Goal: Feedback & Contribution: Submit feedback/report problem

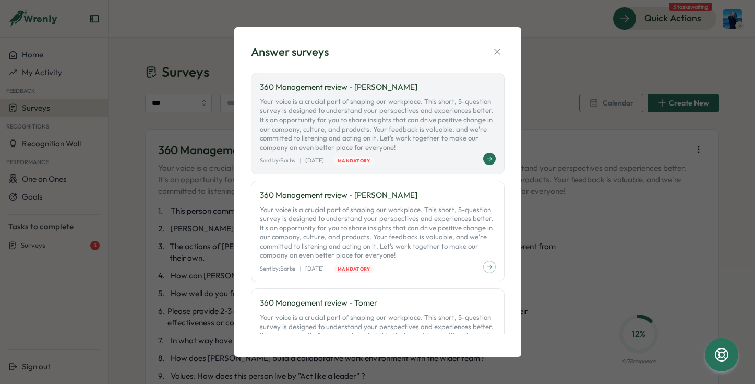
click at [380, 119] on p "Your voice is a crucial part of shaping our workplace. This short, 5-question s…" at bounding box center [378, 124] width 236 height 55
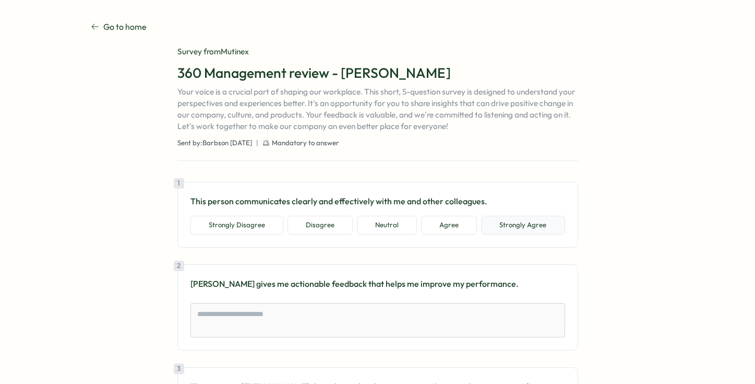
scroll to position [8, 0]
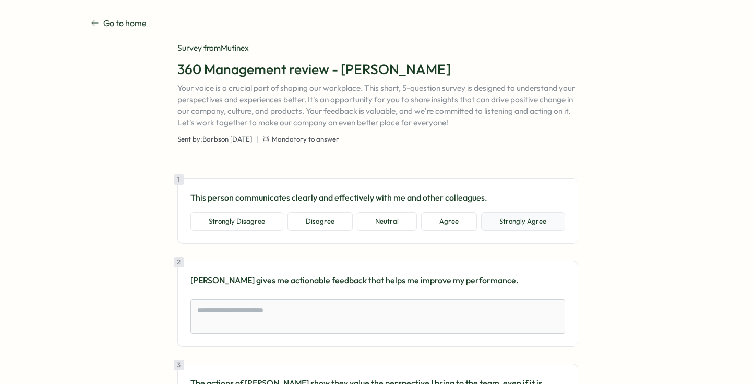
click at [493, 223] on button "Strongly Agree" at bounding box center [523, 221] width 84 height 19
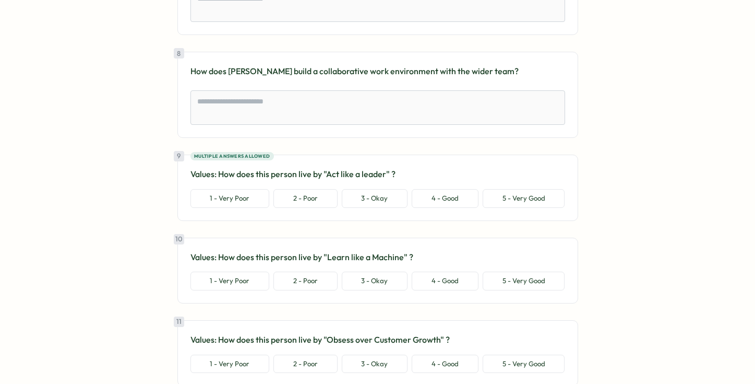
scroll to position [925, 0]
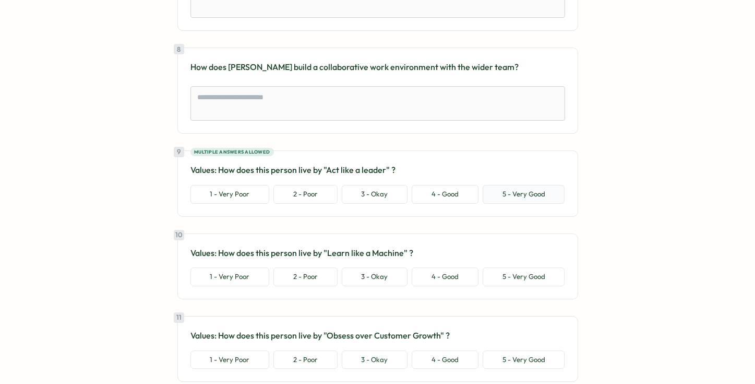
click at [516, 194] on button "5 - Very Good" at bounding box center [524, 194] width 82 height 19
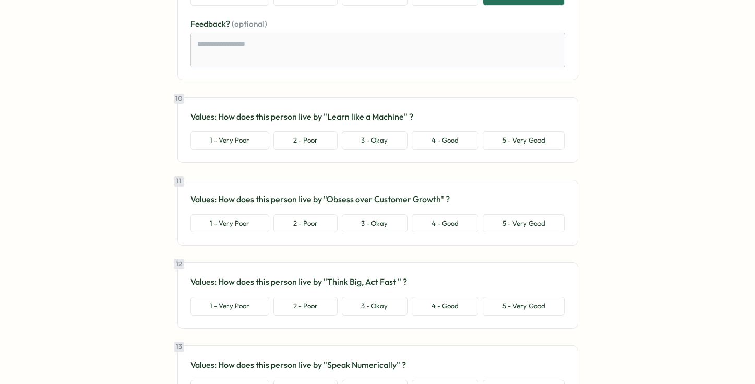
scroll to position [1129, 0]
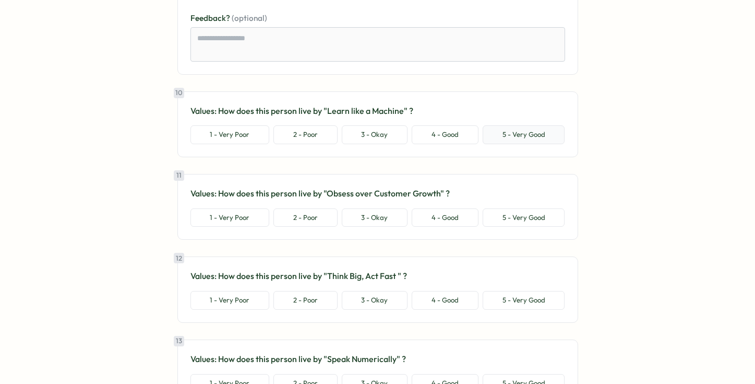
click at [507, 142] on button "5 - Very Good" at bounding box center [524, 134] width 82 height 19
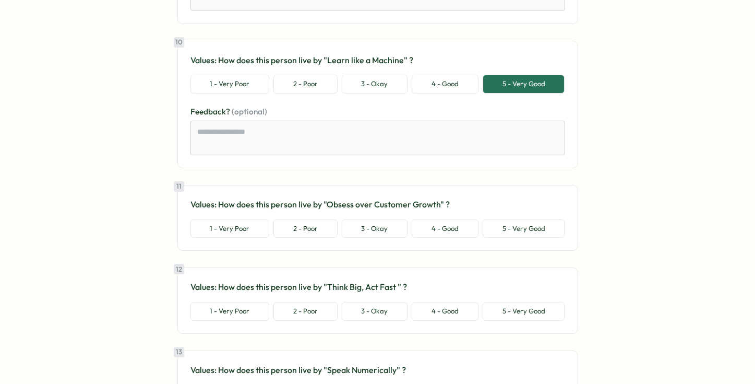
scroll to position [1246, 0]
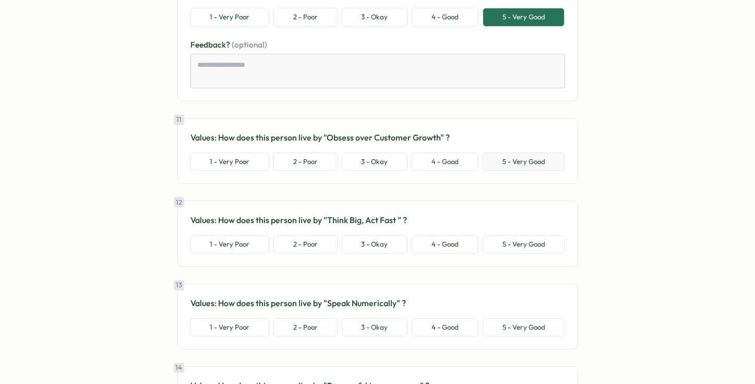
click at [517, 163] on button "5 - Very Good" at bounding box center [524, 161] width 82 height 19
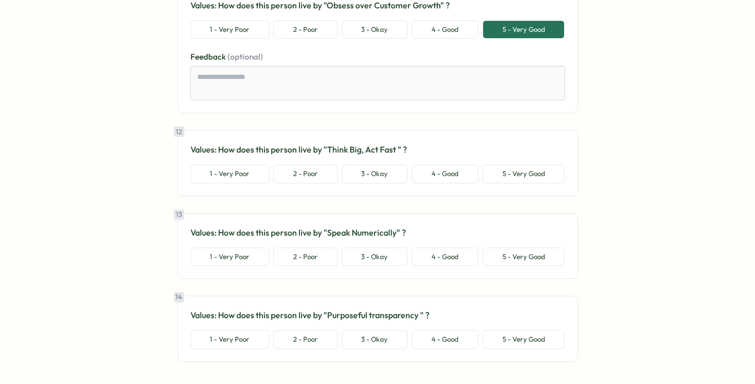
scroll to position [1424, 0]
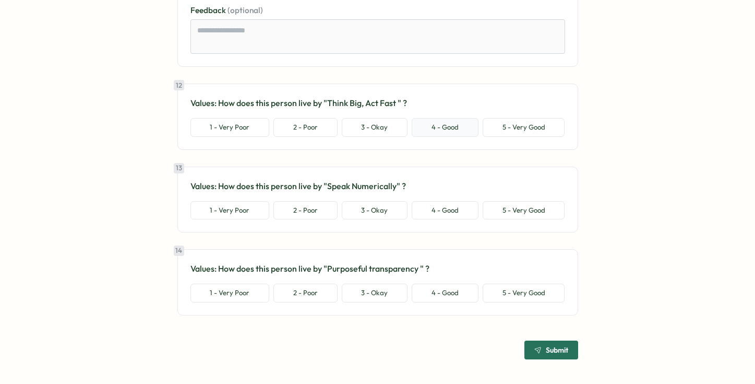
click at [452, 133] on button "4 - Good" at bounding box center [445, 127] width 67 height 19
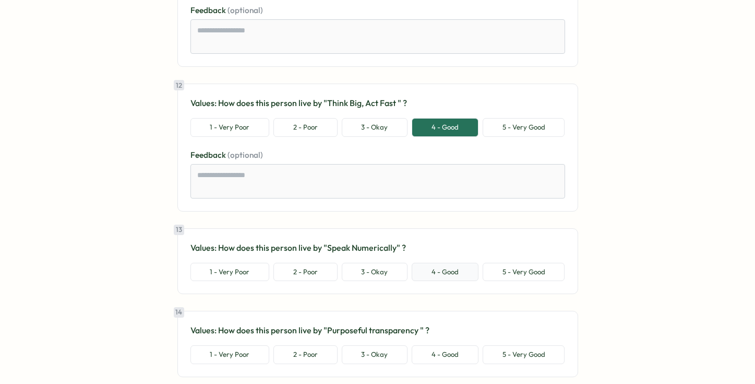
click at [441, 274] on button "4 - Good" at bounding box center [445, 272] width 67 height 19
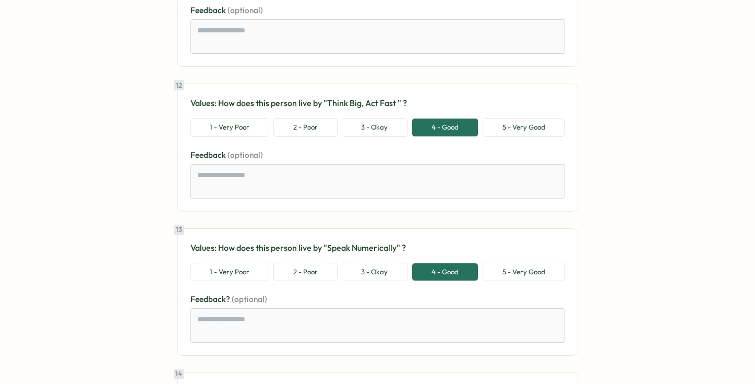
scroll to position [1548, 0]
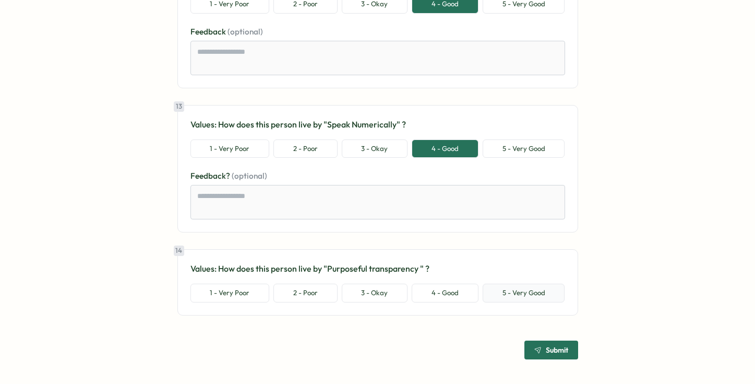
click at [518, 295] on button "5 - Very Good" at bounding box center [524, 292] width 82 height 19
type textarea "*"
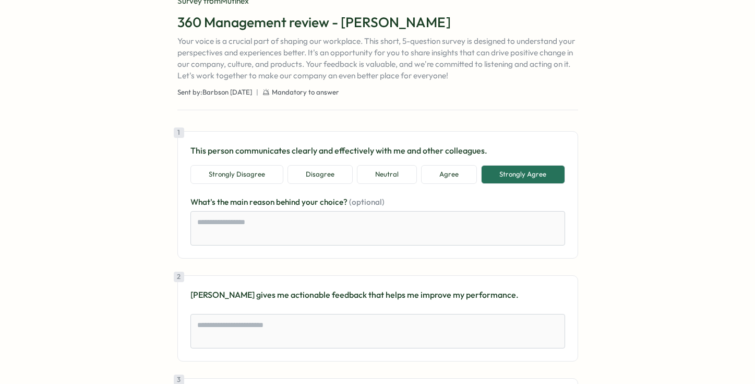
scroll to position [0, 0]
